Goal: Information Seeking & Learning: Learn about a topic

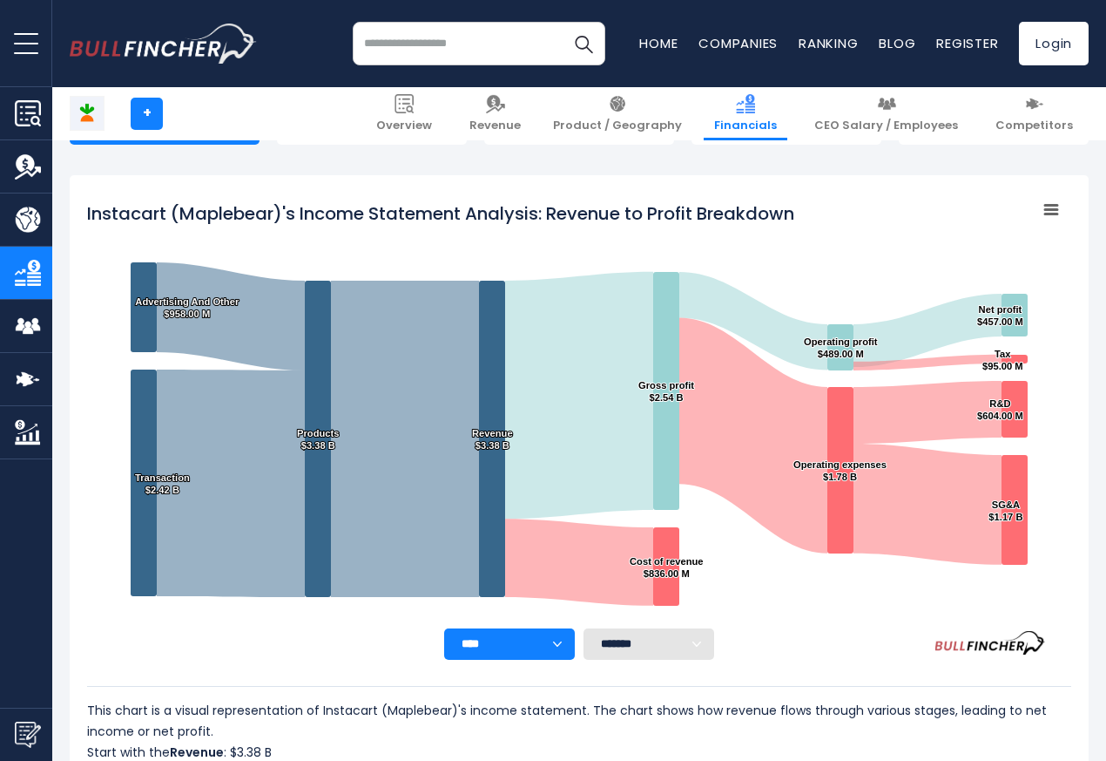
scroll to position [943, 0]
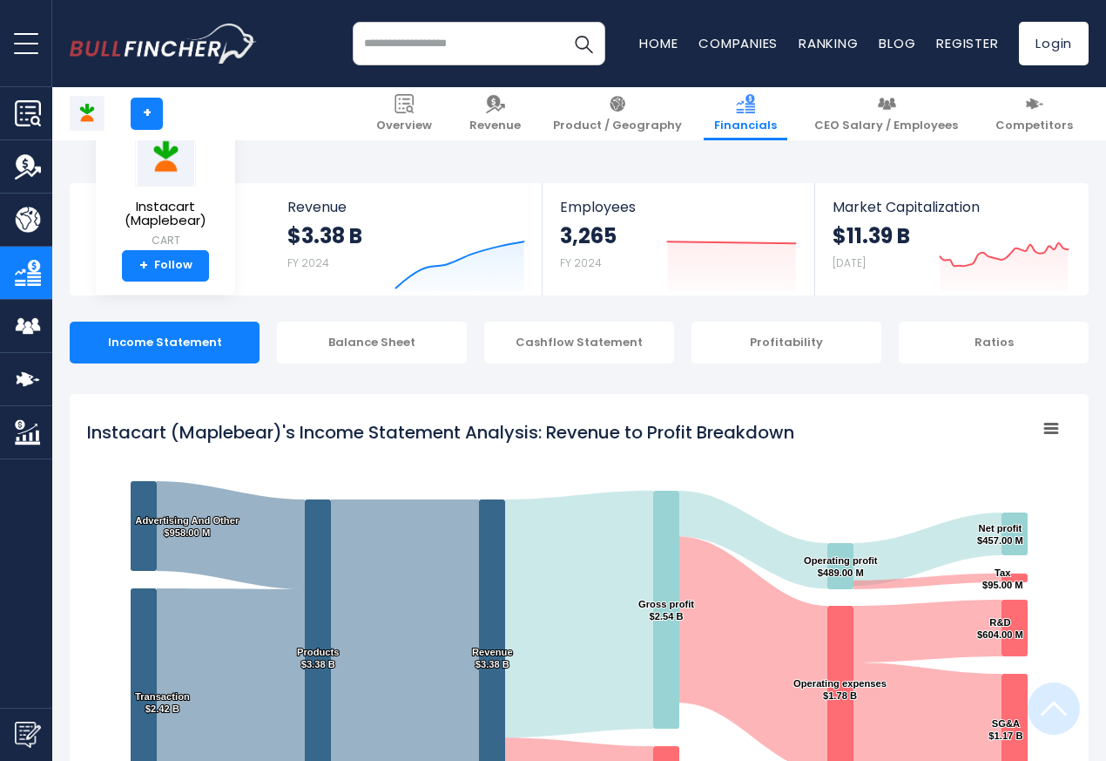
scroll to position [943, 0]
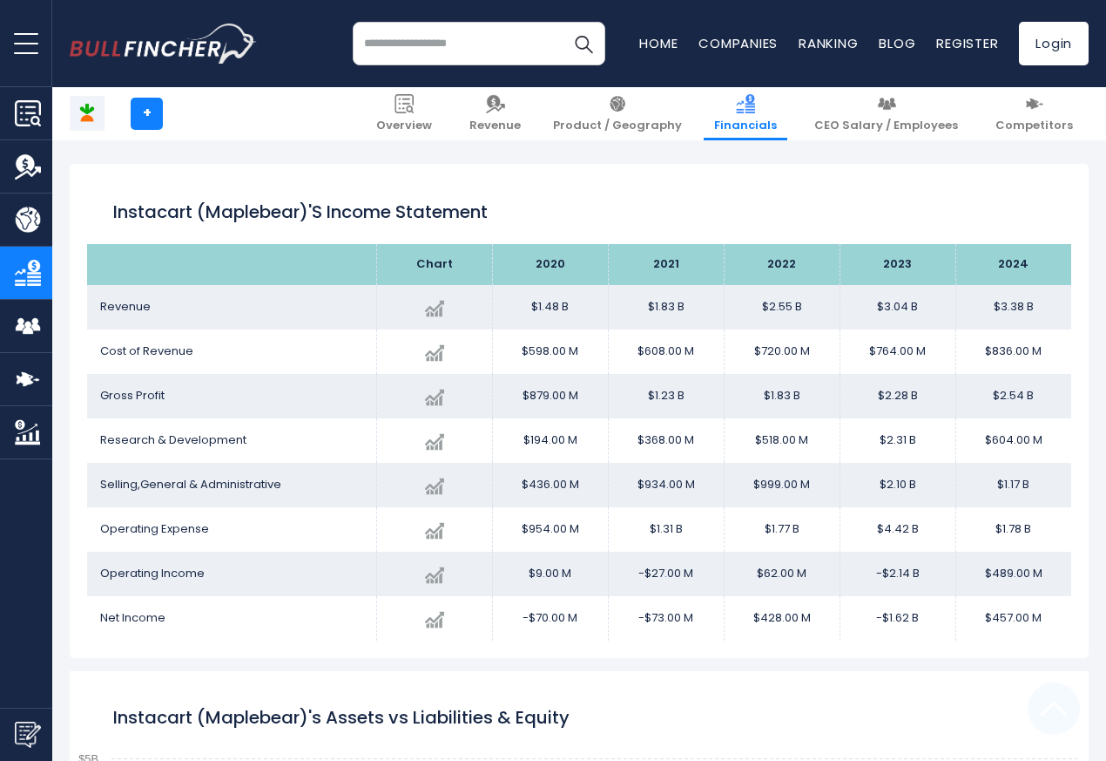
scroll to position [943, 0]
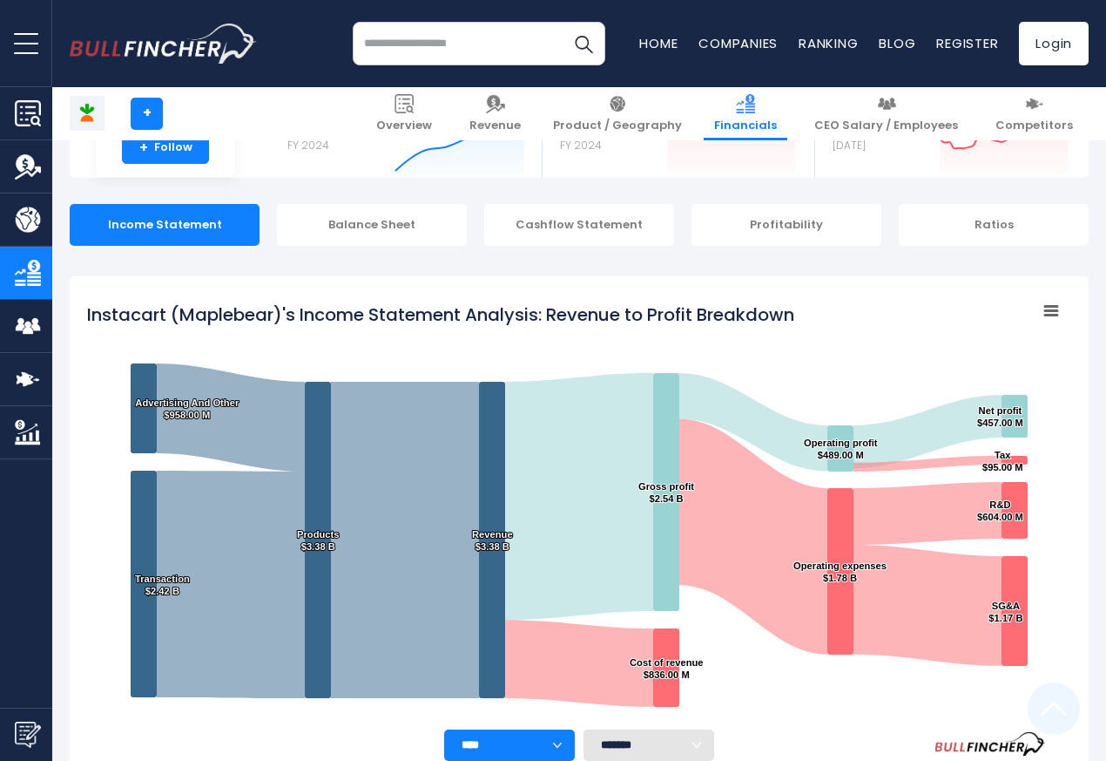
scroll to position [943, 0]
